Goal: Information Seeking & Learning: Check status

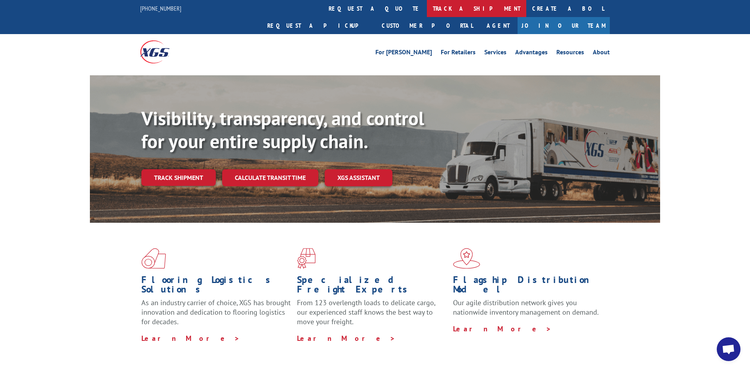
click at [427, 13] on link "track a shipment" at bounding box center [476, 8] width 99 height 17
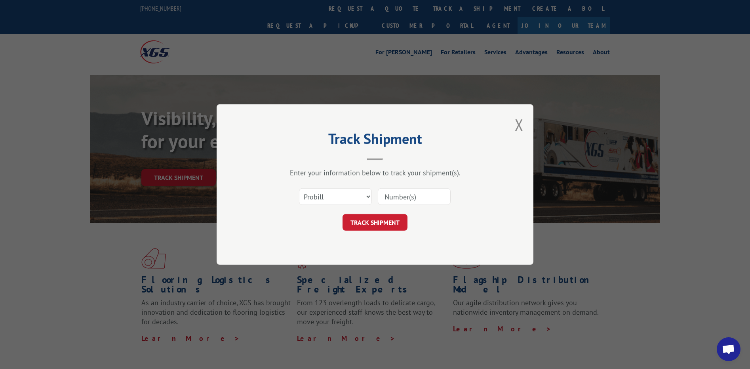
click at [389, 205] on div at bounding box center [414, 196] width 73 height 18
click at [395, 198] on input at bounding box center [414, 196] width 73 height 17
click at [342, 198] on select "Select category... Probill BOL PO" at bounding box center [335, 196] width 73 height 17
select select "bol"
click at [299, 188] on select "Select category... Probill BOL PO" at bounding box center [335, 196] width 73 height 17
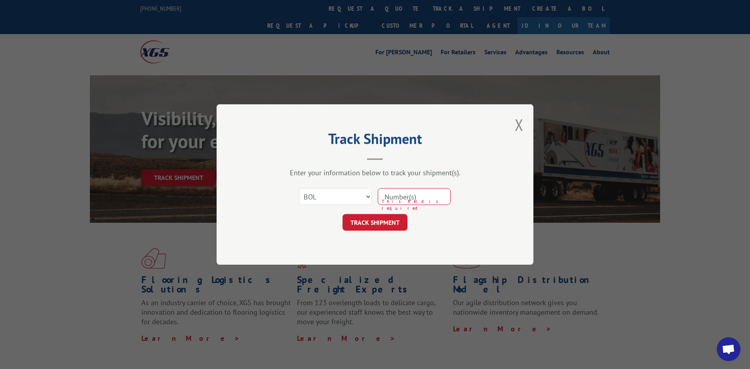
click at [391, 200] on input at bounding box center [414, 196] width 73 height 17
type input "33955286"
click at [374, 226] on button "TRACK SHIPMENT" at bounding box center [375, 222] width 65 height 17
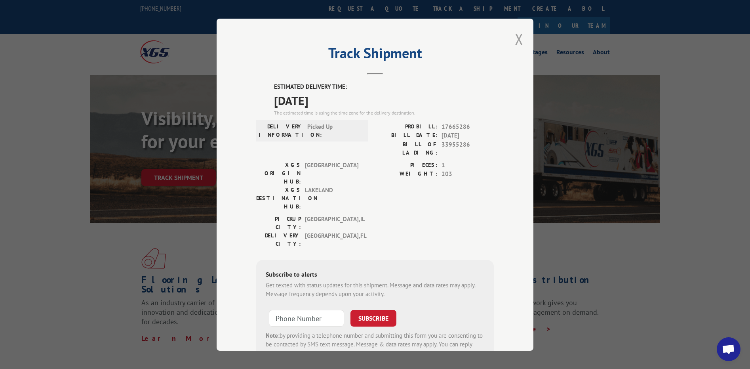
click at [520, 42] on button "Close modal" at bounding box center [519, 39] width 9 height 21
